Goal: Communication & Community: Answer question/provide support

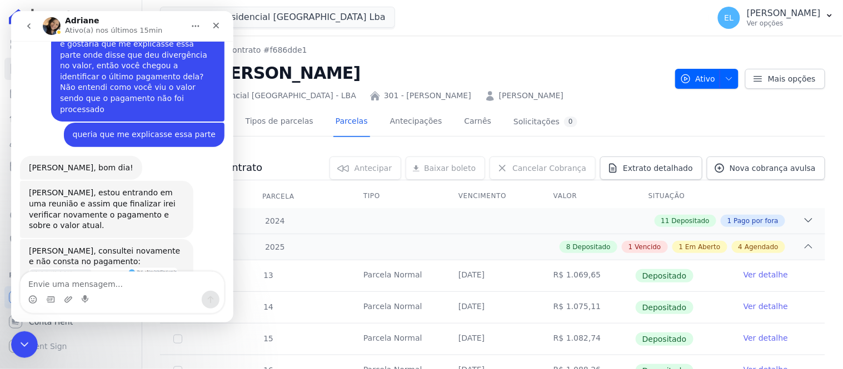
scroll to position [2481, 0]
click at [114, 268] on img "Adriane diz…" at bounding box center [102, 307] width 149 height 79
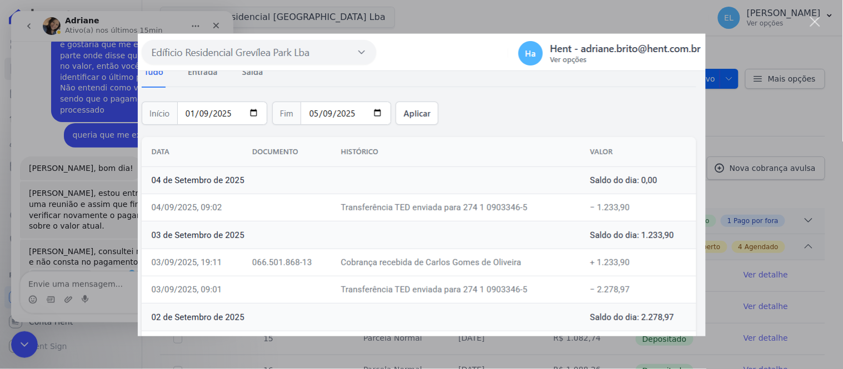
scroll to position [2534, 0]
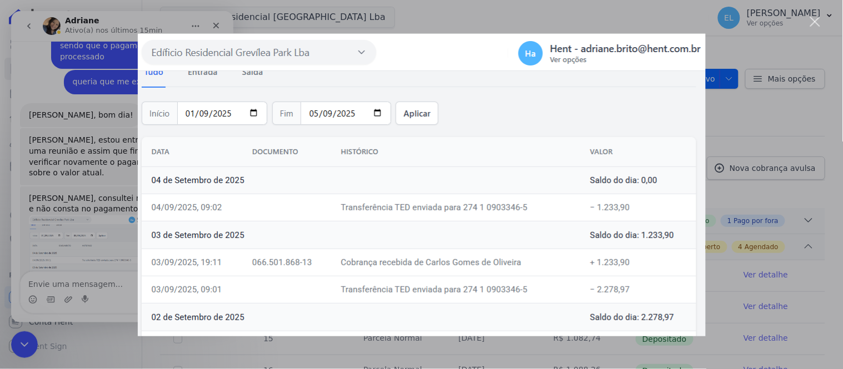
click at [814, 19] on div "Fechar" at bounding box center [815, 22] width 11 height 11
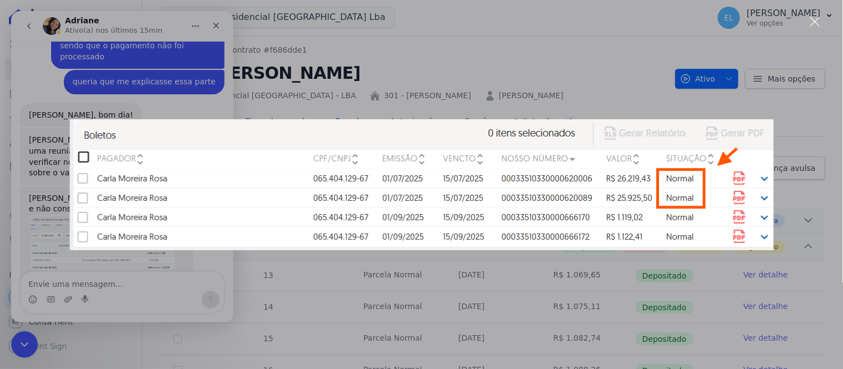
scroll to position [0, 0]
click at [809, 14] on div "Messenger da Intercom" at bounding box center [421, 184] width 843 height 369
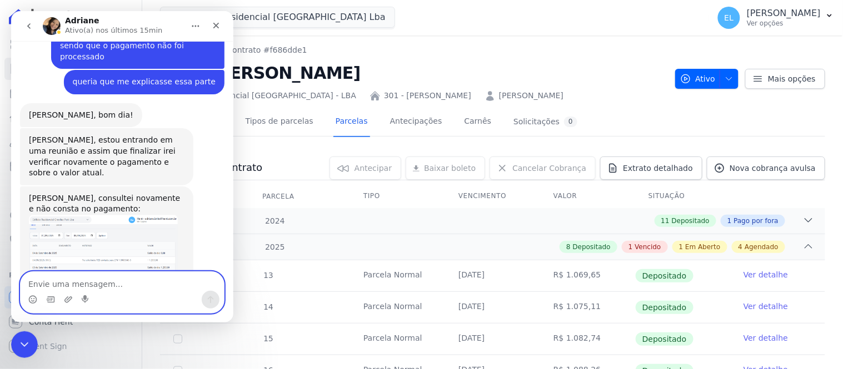
click at [72, 288] on textarea "Envie uma mensagem..." at bounding box center [121, 281] width 203 height 19
type textarea "c"
type textarea "Oi Dri"
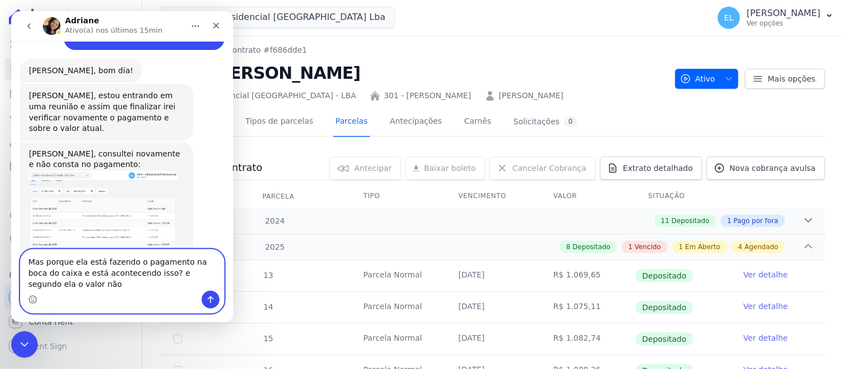
scroll to position [2590, 0]
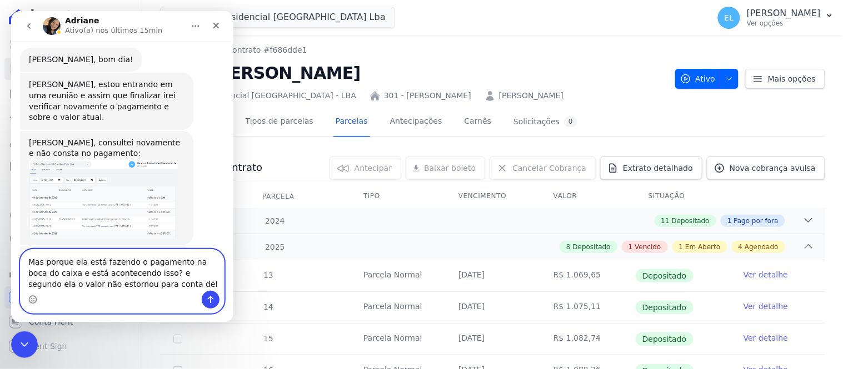
type textarea "Mas porque ela está fazendo o pagamento na boca do caixa e está acontecendo iss…"
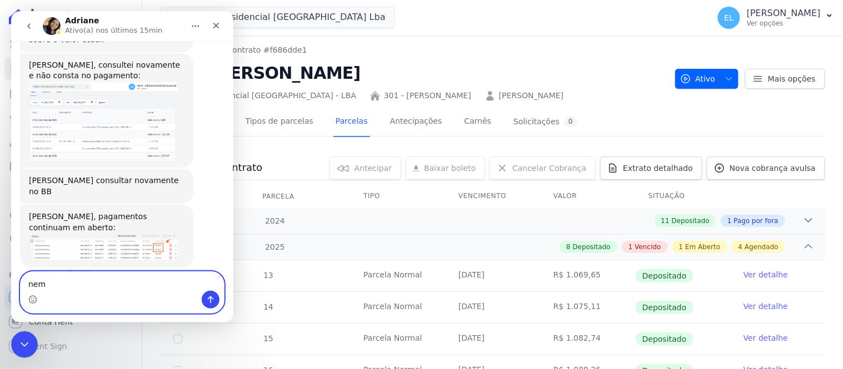
scroll to position [2668, 0]
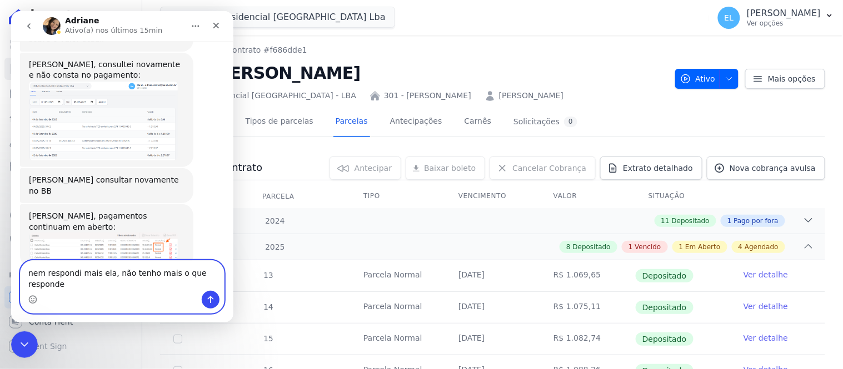
type textarea "nem respondi mais ela, não tenho mais o que responder"
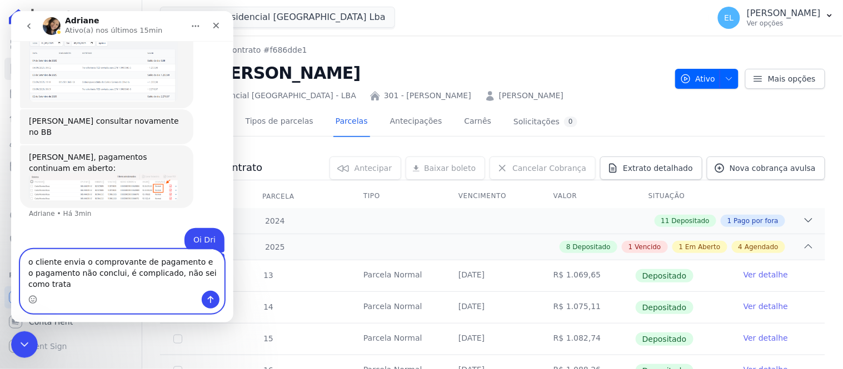
scroll to position [2726, 0]
type textarea "o cliente envia o comprovante de pagamento e o pagamento não conclui, é complic…"
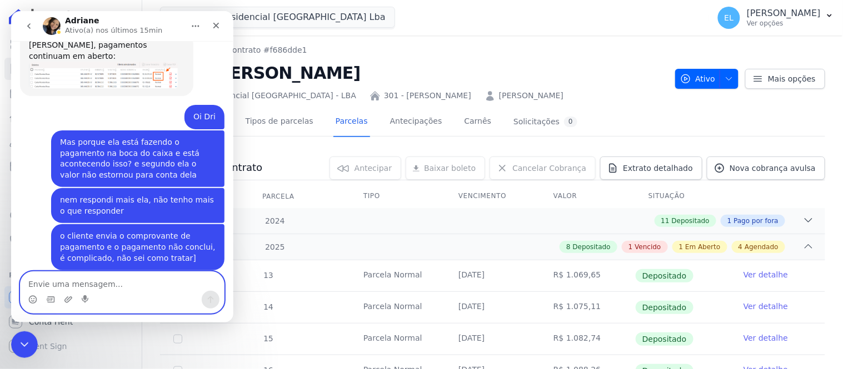
scroll to position [2854, 0]
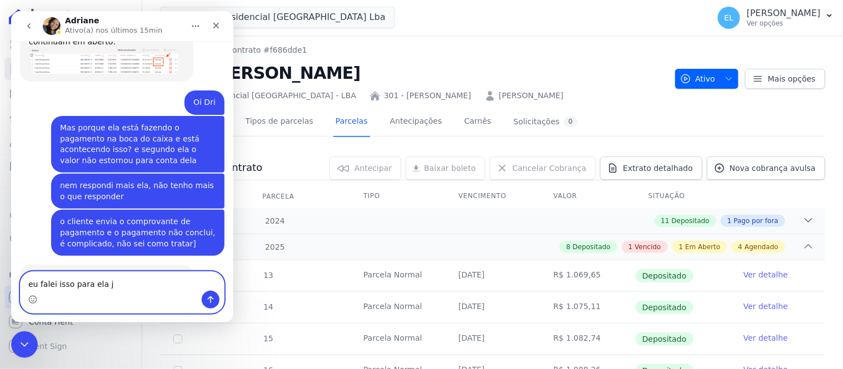
type textarea "eu falei isso para ela já"
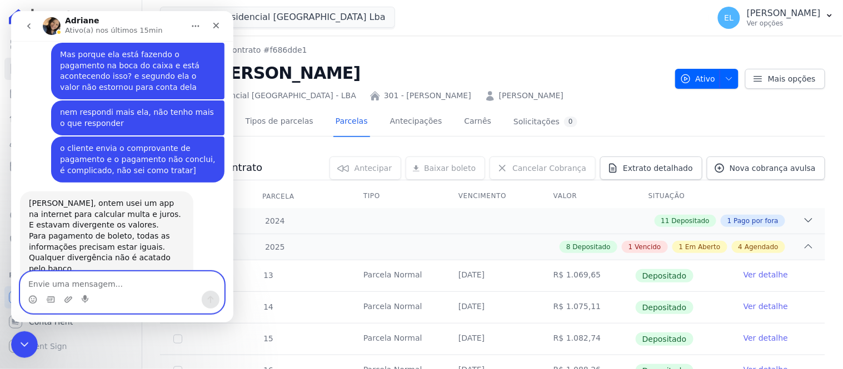
scroll to position [2942, 0]
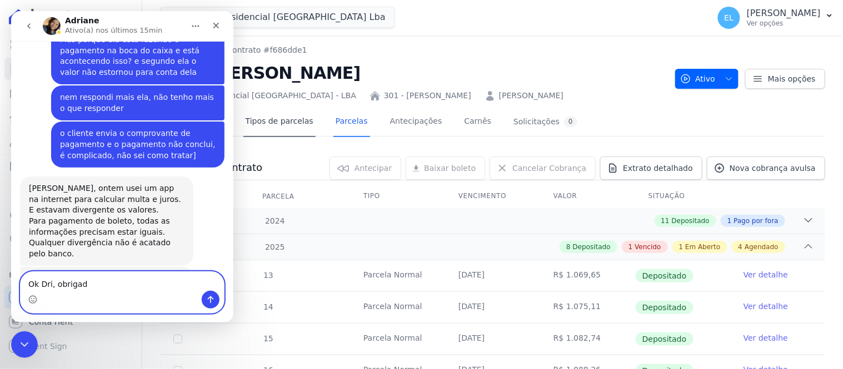
type textarea "Ok Dri, obrigada"
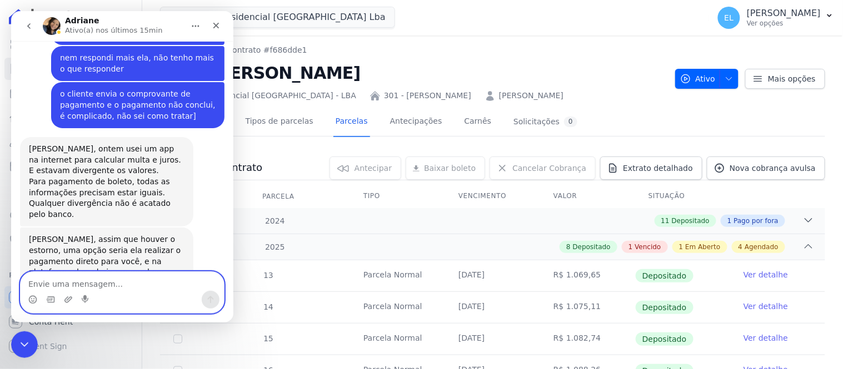
scroll to position [3027, 0]
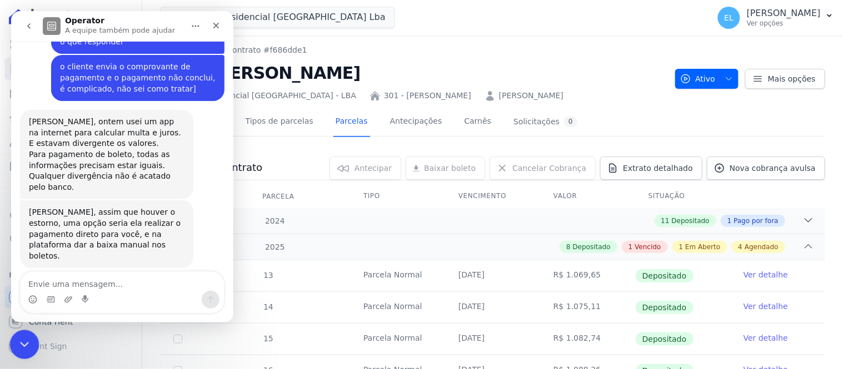
click at [16, 340] on icon "Encerramento do Messenger da Intercom" at bounding box center [22, 343] width 13 height 13
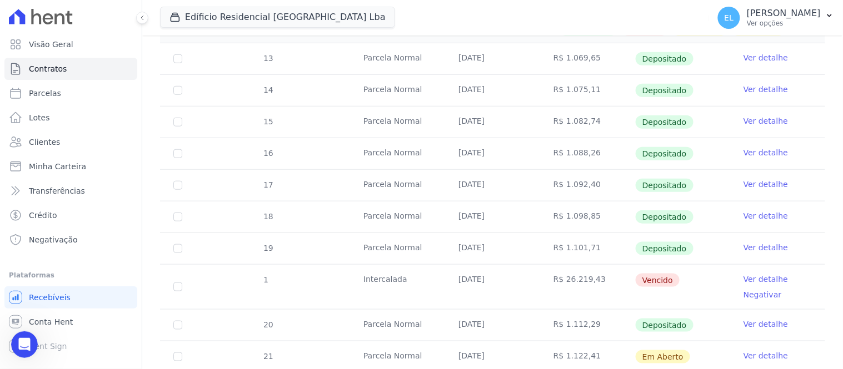
scroll to position [219, 0]
